Goal: Communication & Community: Connect with others

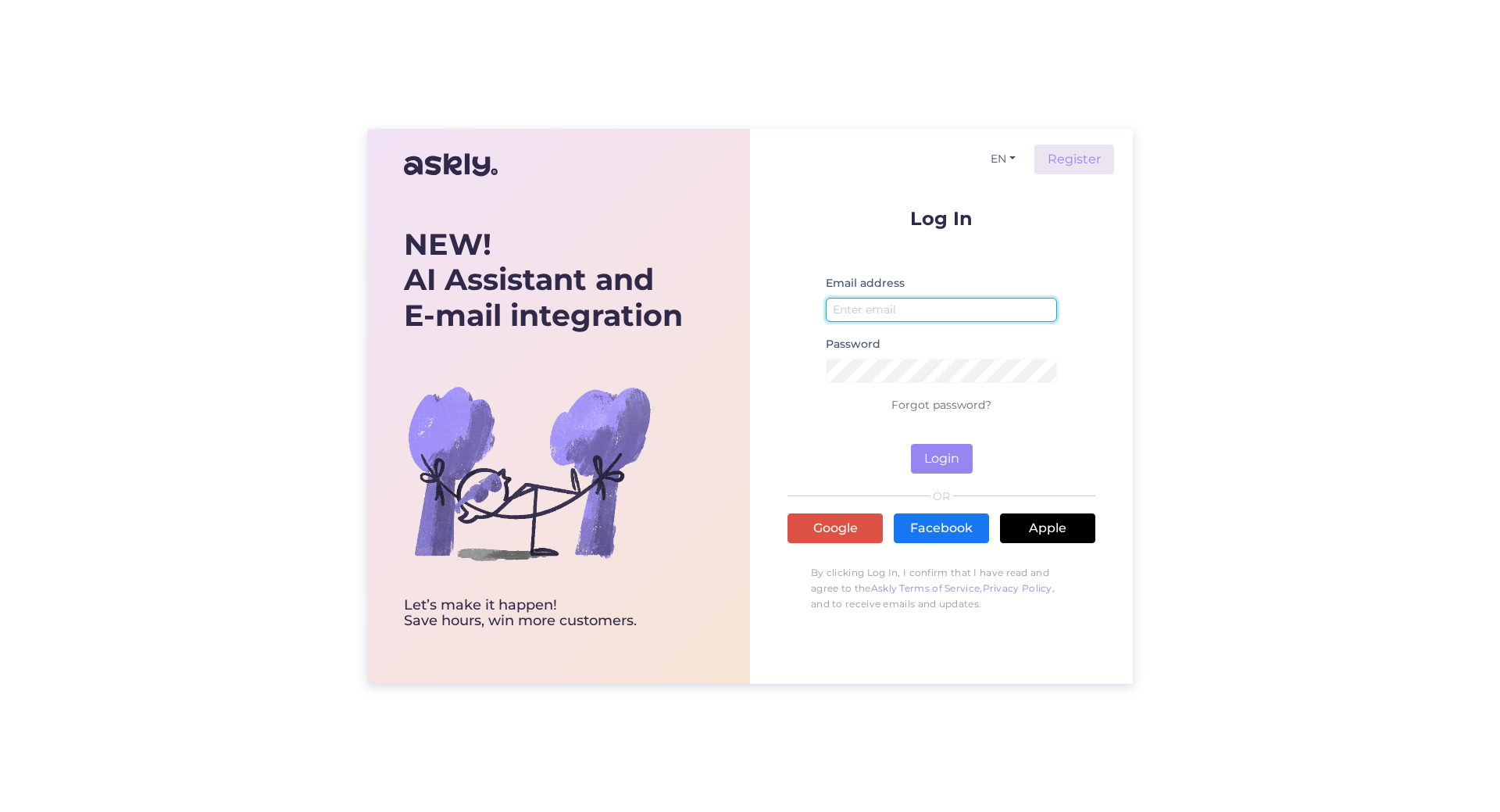
click at [946, 300] on input "email" at bounding box center [942, 310] width 231 height 24
paste input "[EMAIL_ADDRESS][DOMAIN_NAME]"
type input "[EMAIL_ADDRESS][DOMAIN_NAME]"
click at [939, 453] on button "Login" at bounding box center [942, 459] width 62 height 30
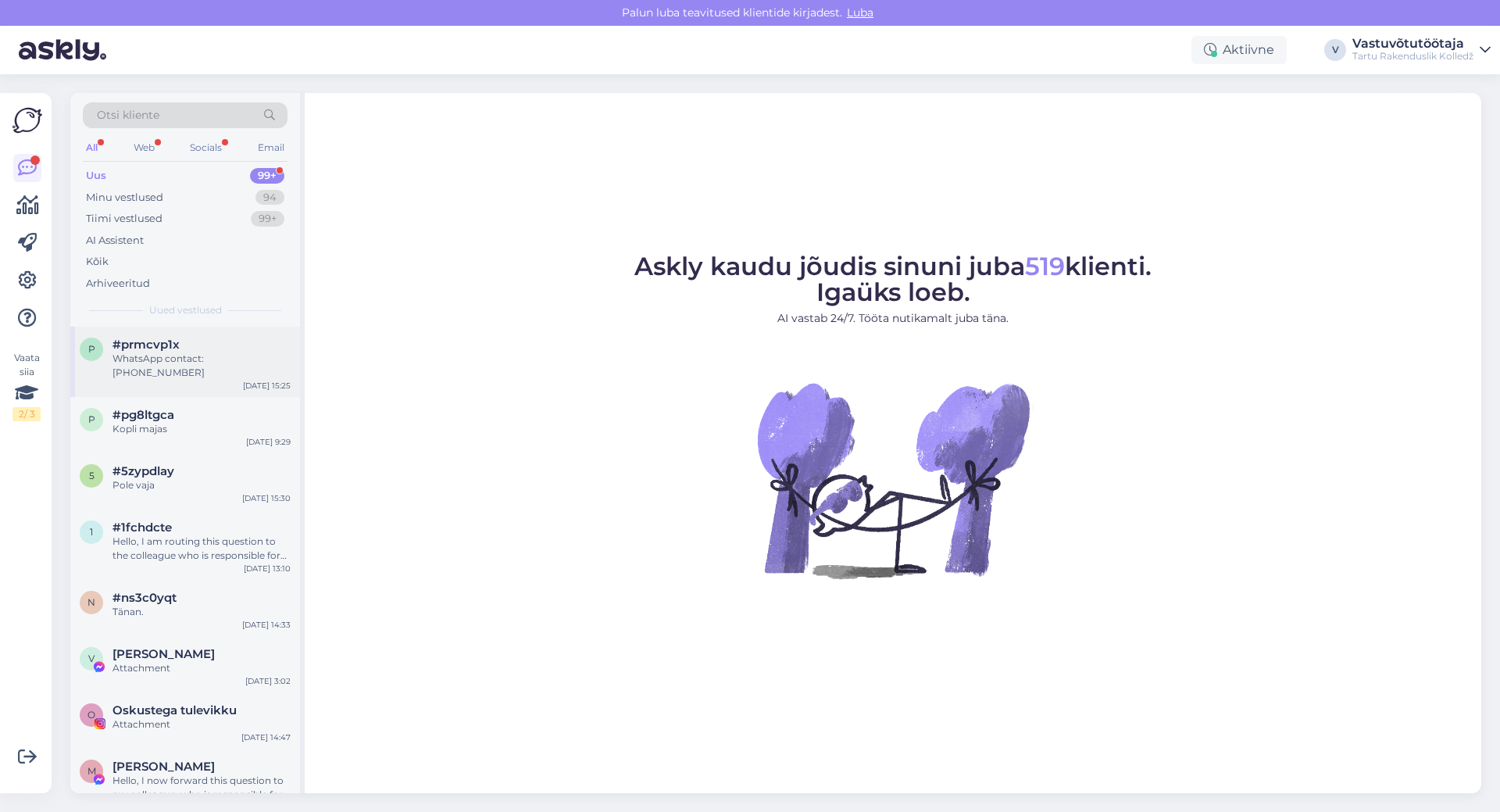
click at [209, 370] on div "p #prmcvp1x WhatsApp contact: +237678267550 Aug 13 15:25" at bounding box center [185, 361] width 230 height 70
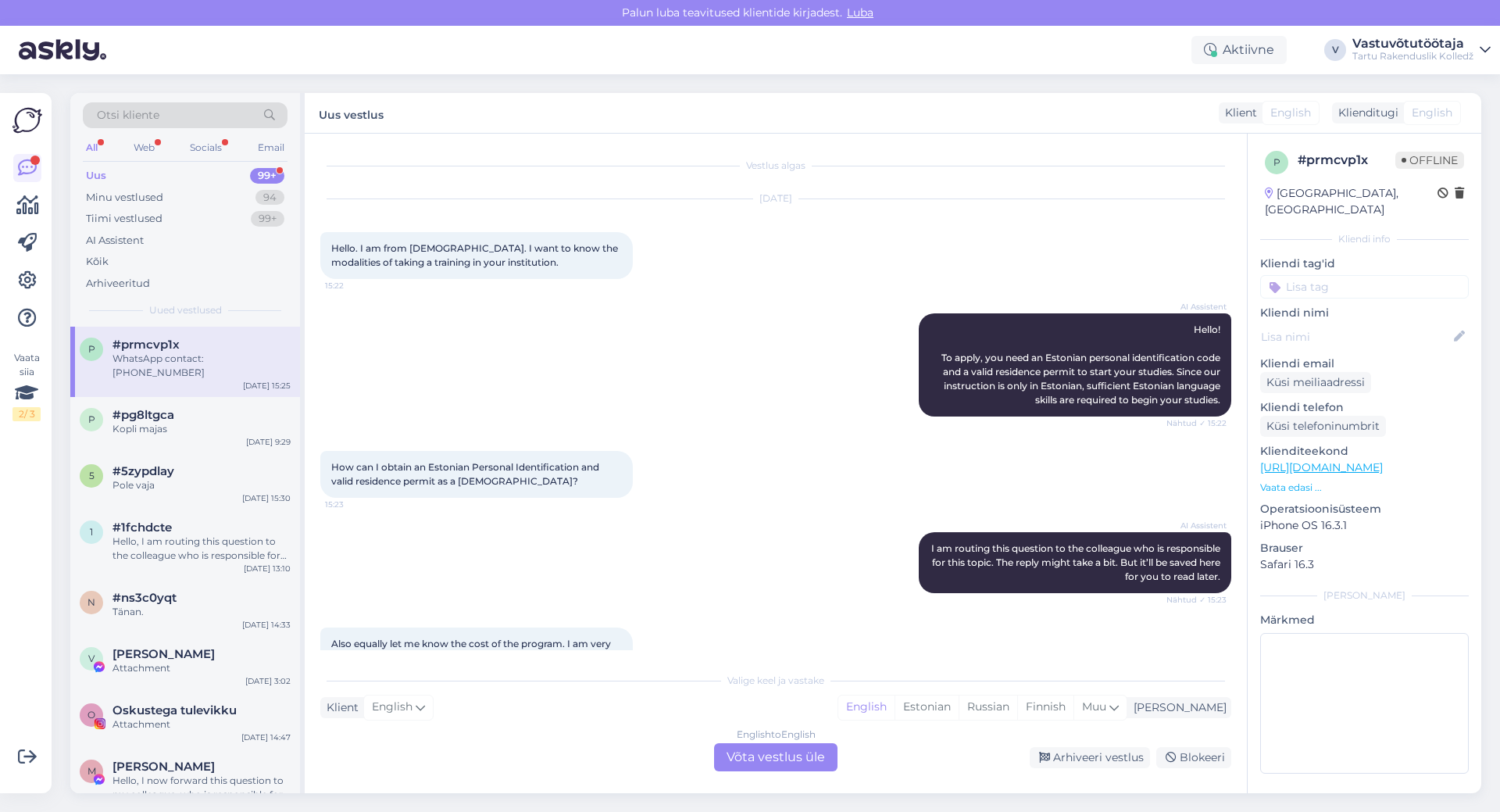
scroll to position [108, 0]
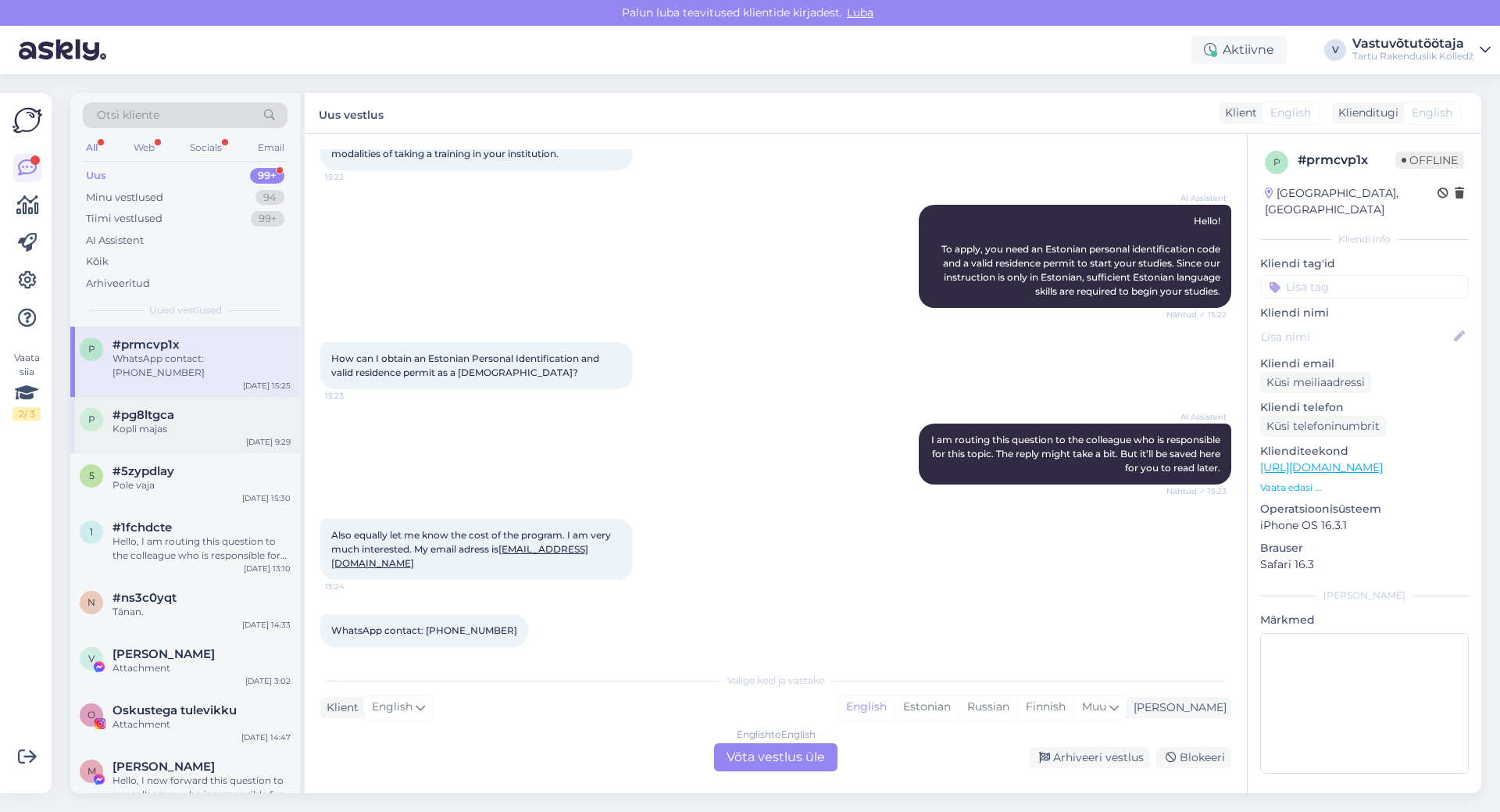
click at [204, 408] on div "#pg8ltgca" at bounding box center [201, 415] width 179 height 14
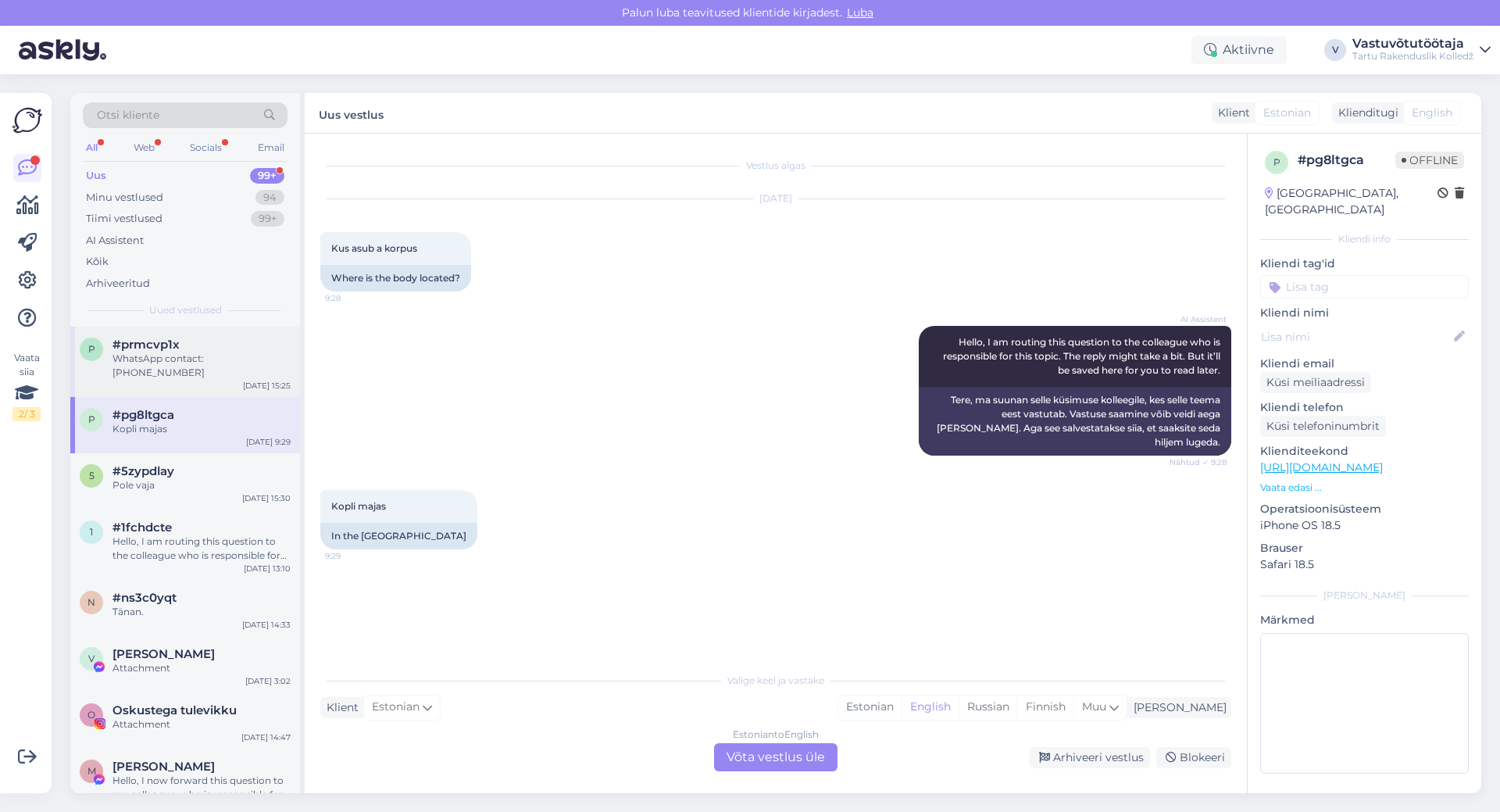
click at [185, 346] on div "#prmcvp1x" at bounding box center [201, 344] width 179 height 14
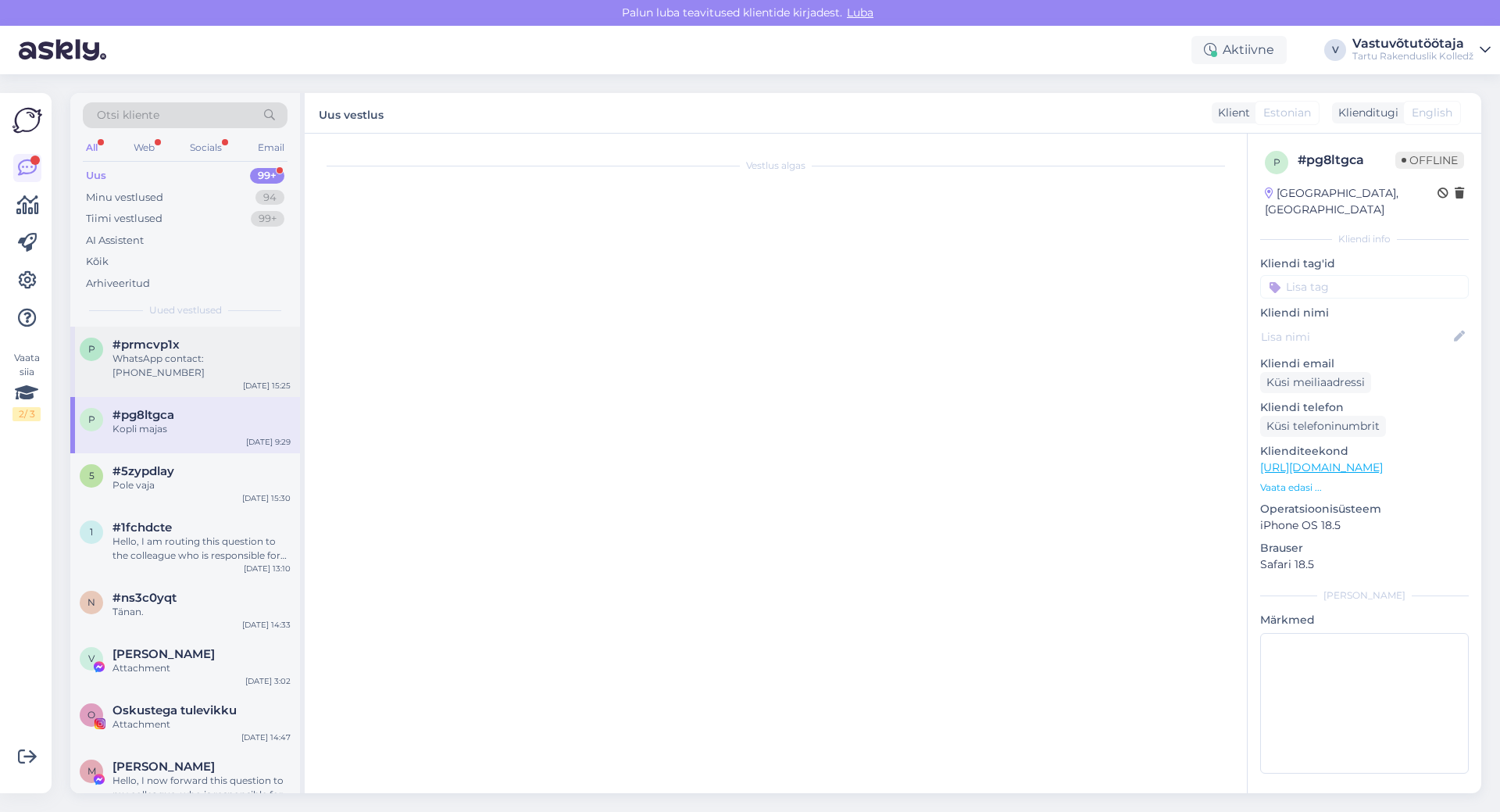
scroll to position [108, 0]
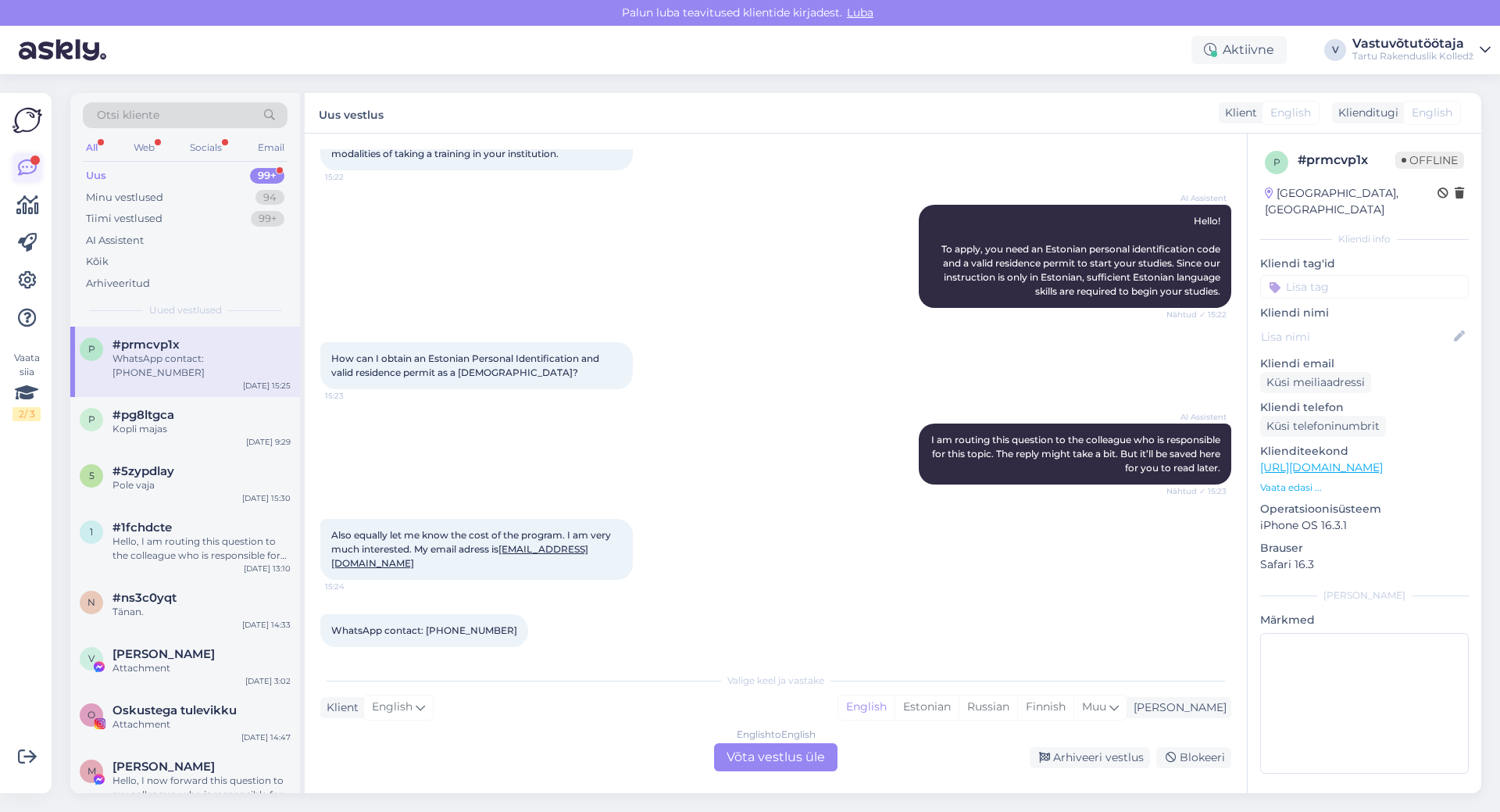
click at [36, 159] on div at bounding box center [36, 160] width 9 height 9
click at [30, 132] on img at bounding box center [28, 121] width 30 height 30
click at [32, 122] on img at bounding box center [28, 121] width 30 height 30
click at [52, 36] on img at bounding box center [62, 50] width 88 height 48
click at [58, 51] on img at bounding box center [62, 50] width 88 height 48
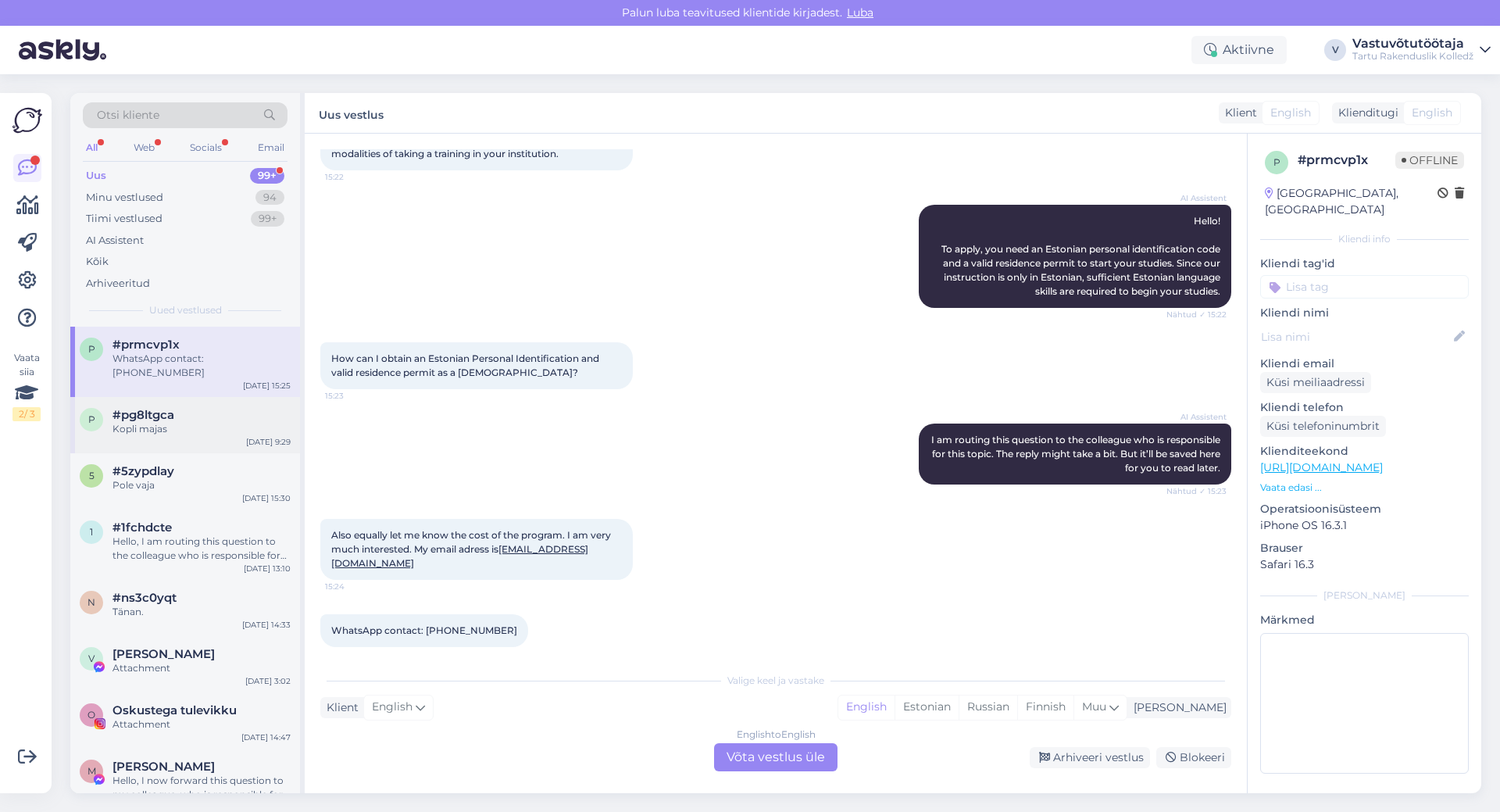
click at [182, 408] on div "#pg8ltgca" at bounding box center [201, 415] width 179 height 14
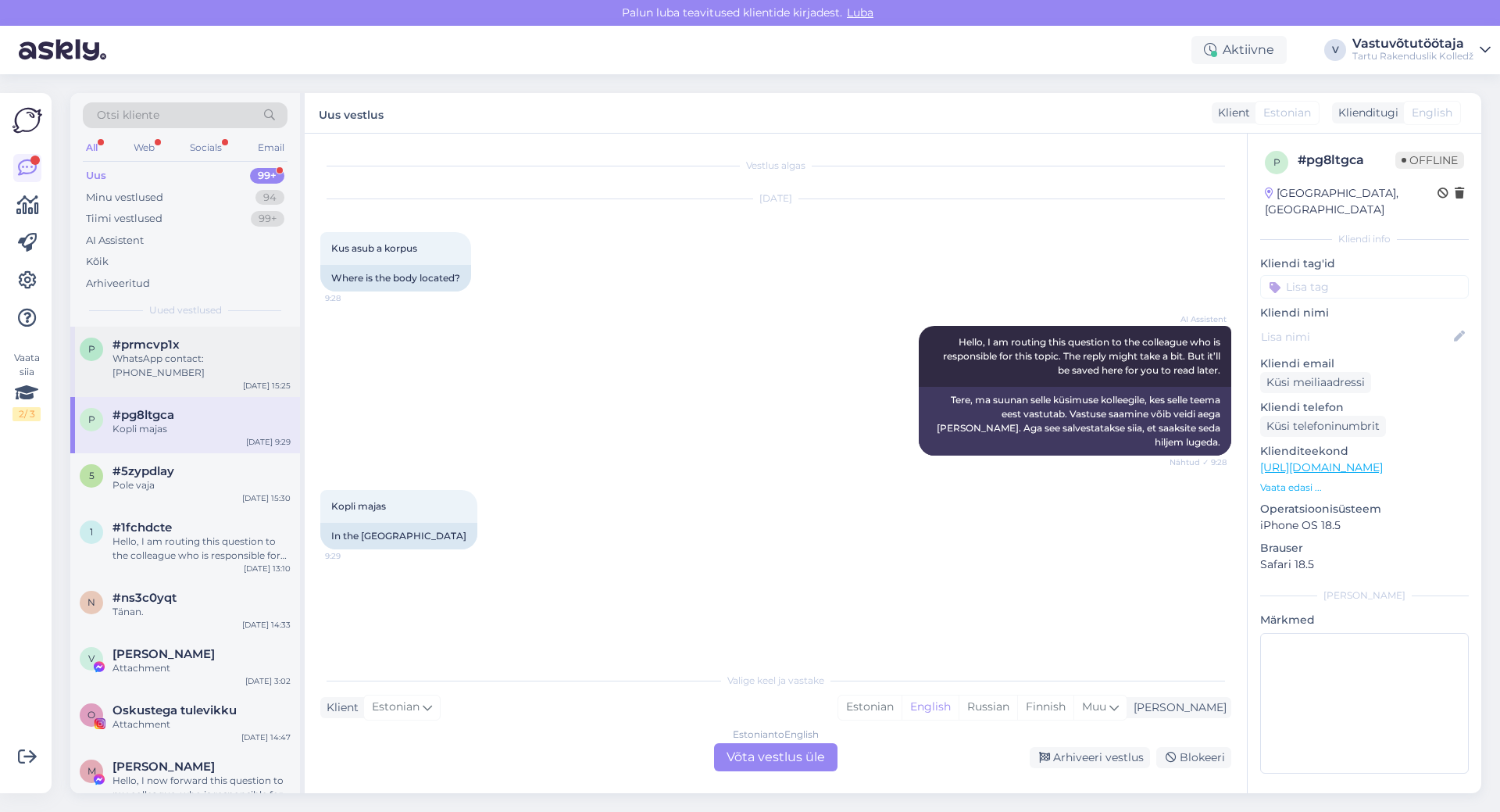
click at [190, 361] on div "WhatsApp contact: [PHONE_NUMBER]" at bounding box center [201, 366] width 179 height 28
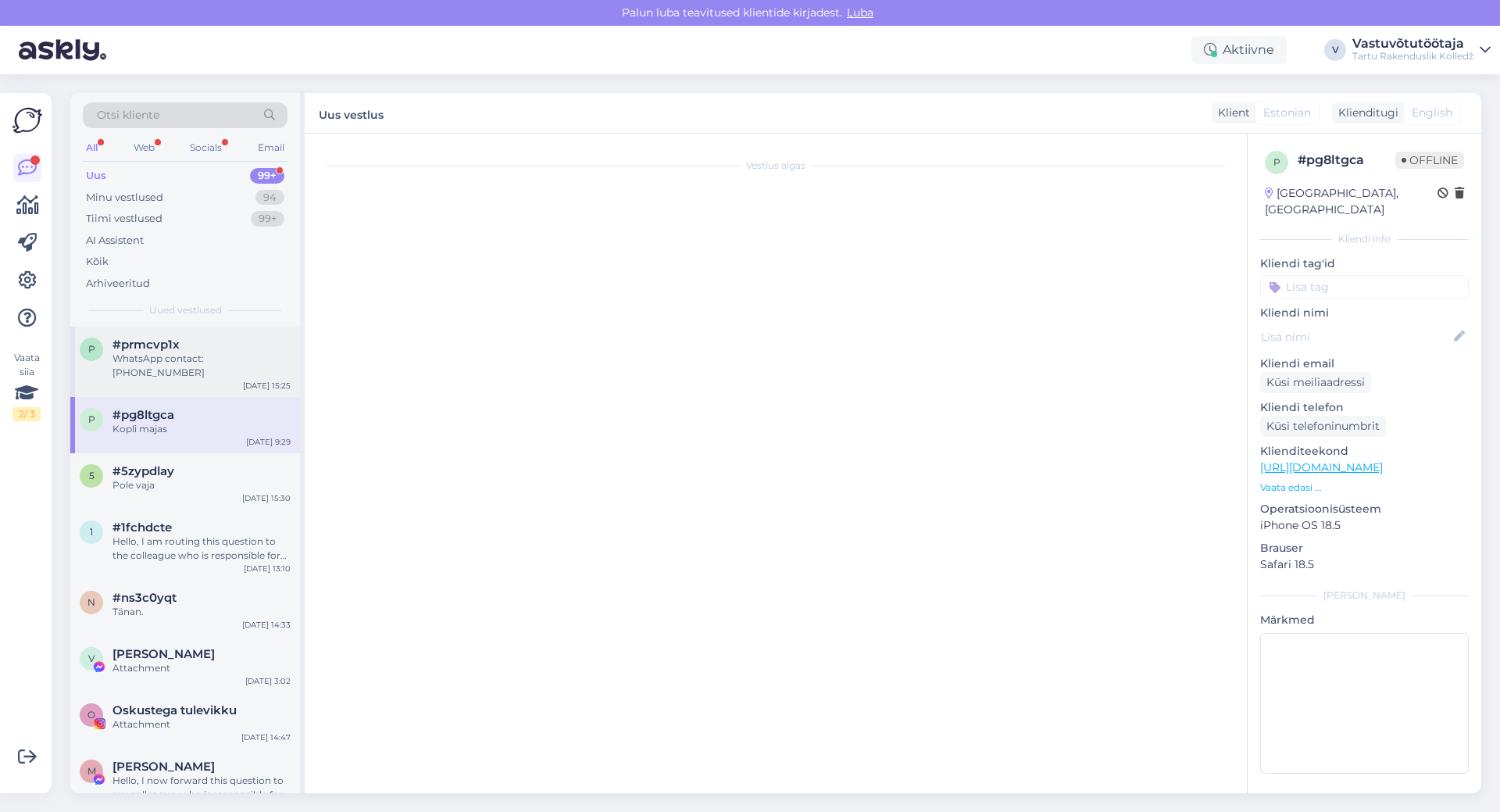
scroll to position [108, 0]
